Goal: Transaction & Acquisition: Purchase product/service

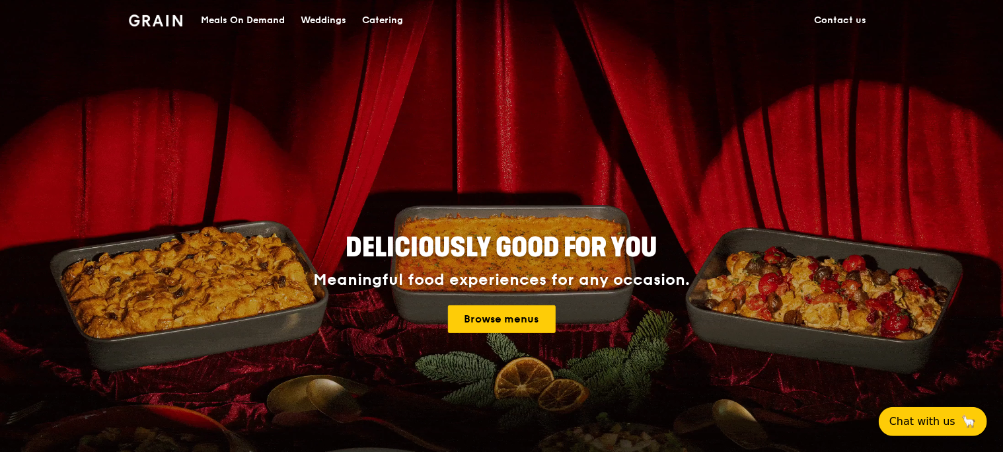
click at [285, 20] on div "Meals On Demand" at bounding box center [243, 21] width 84 height 40
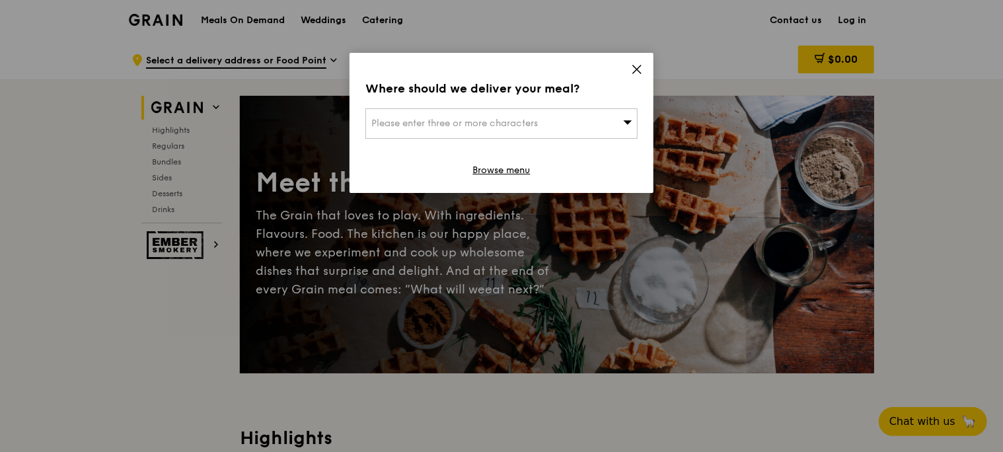
click at [637, 63] on icon at bounding box center [637, 69] width 12 height 12
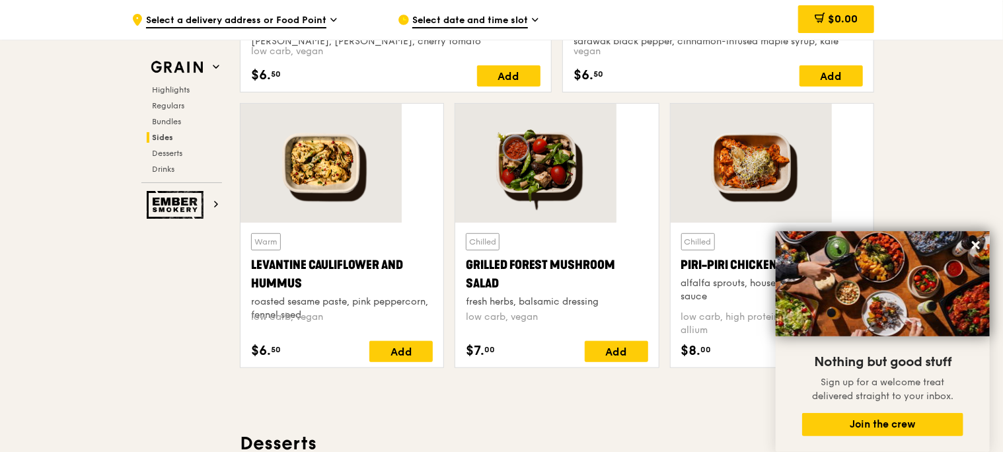
scroll to position [2842, 0]
